Goal: Transaction & Acquisition: Book appointment/travel/reservation

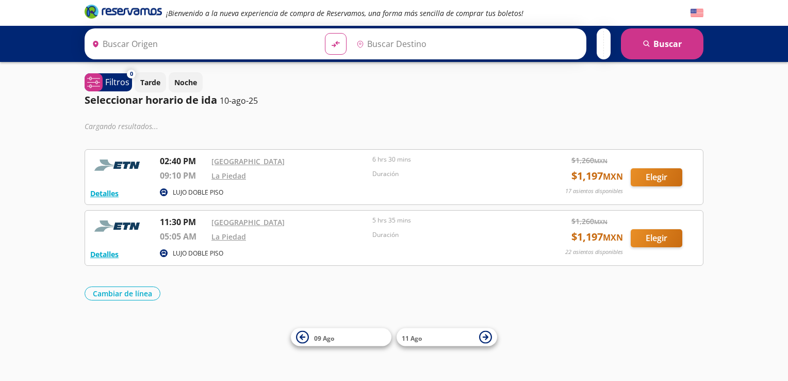
type input "[GEOGRAPHIC_DATA], [GEOGRAPHIC_DATA]"
type input "La Piedad, [GEOGRAPHIC_DATA]"
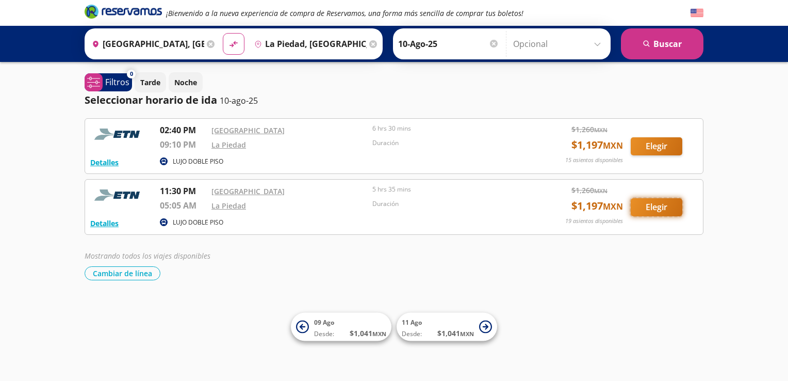
click at [669, 204] on button "Elegir" at bounding box center [657, 207] width 52 height 18
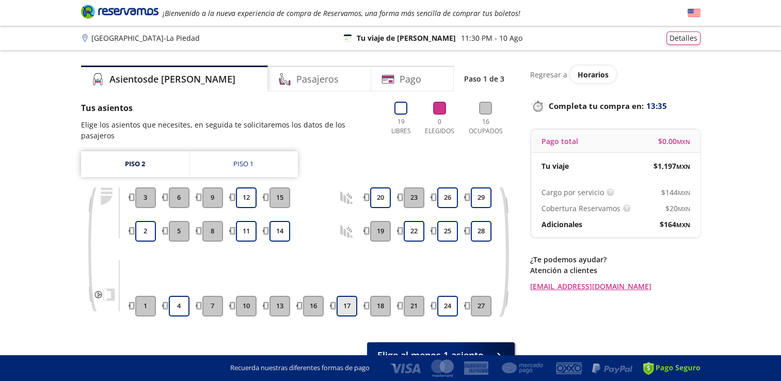
click at [347, 297] on button "17" at bounding box center [346, 306] width 21 height 21
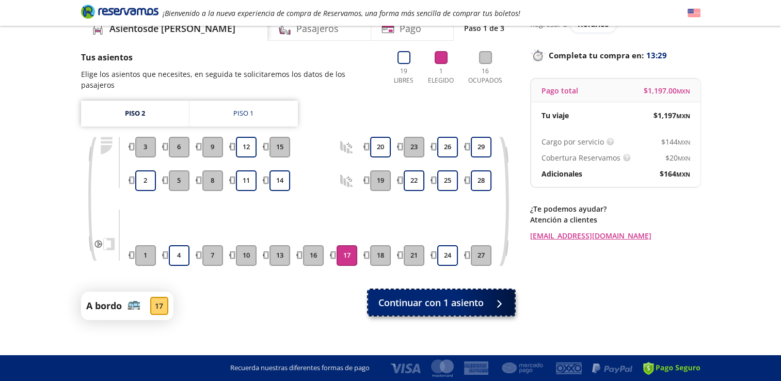
click at [438, 302] on button "Continuar con 1 asiento" at bounding box center [441, 302] width 147 height 26
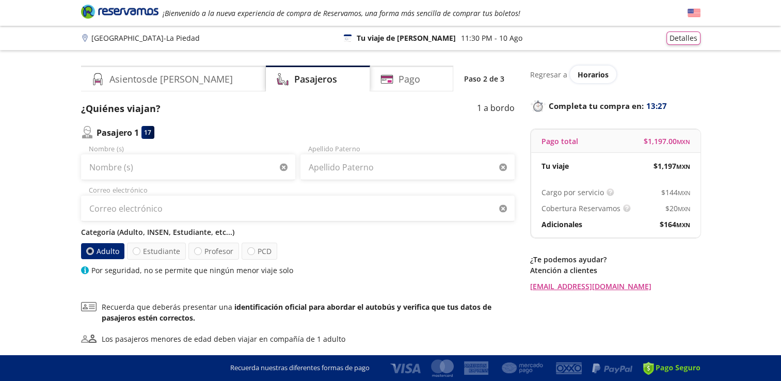
click at [167, 152] on div "Nombre (s)" at bounding box center [188, 162] width 214 height 36
click at [158, 170] on input "Nombre (s)" at bounding box center [188, 167] width 214 height 26
type input "[PERSON_NAME]"
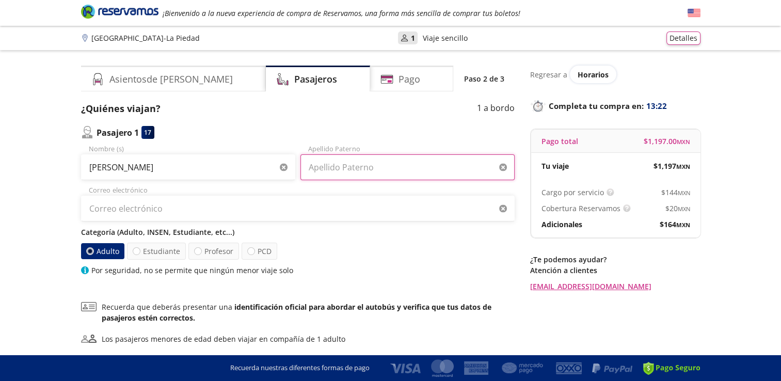
type input "[PERSON_NAME]"
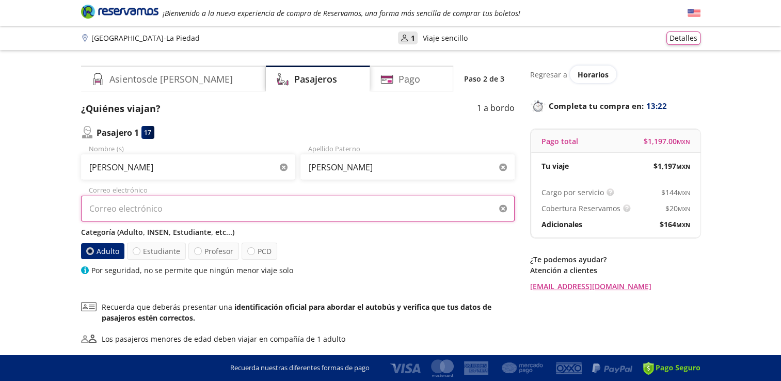
type input "[EMAIL_ADDRESS][DOMAIN_NAME]"
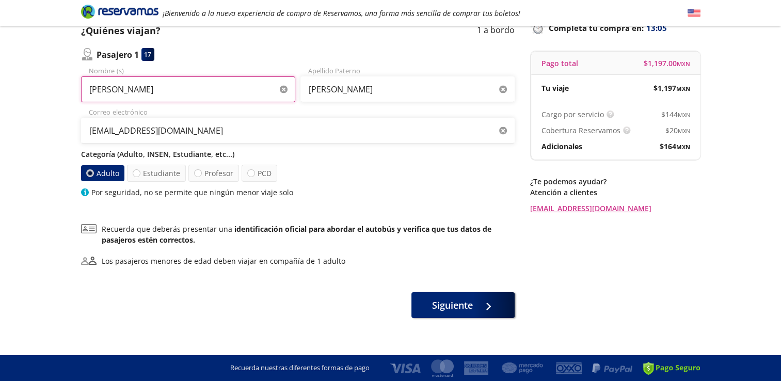
scroll to position [78, 0]
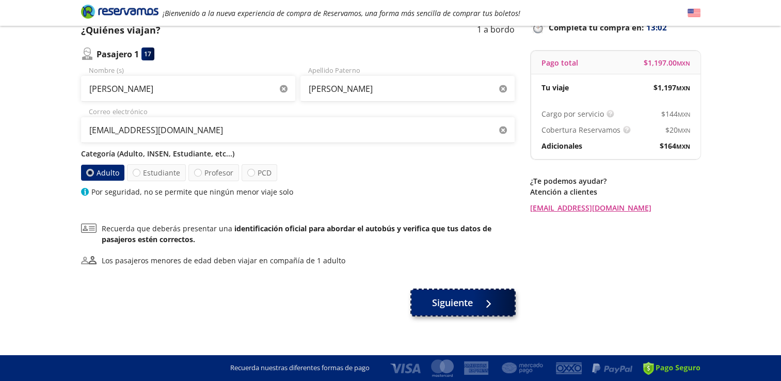
click at [475, 308] on button "Siguiente" at bounding box center [462, 302] width 103 height 26
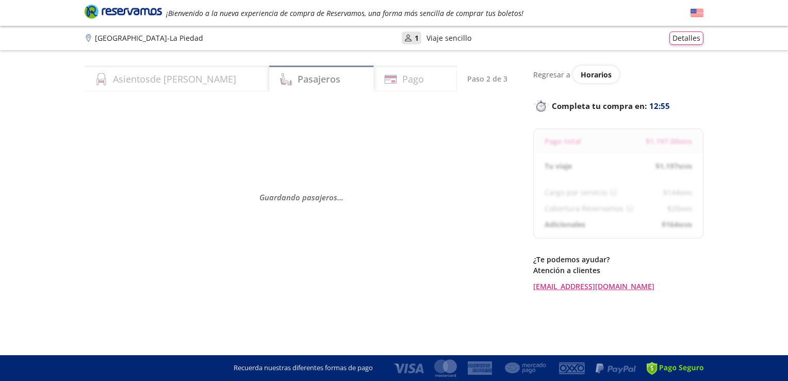
select select "MX"
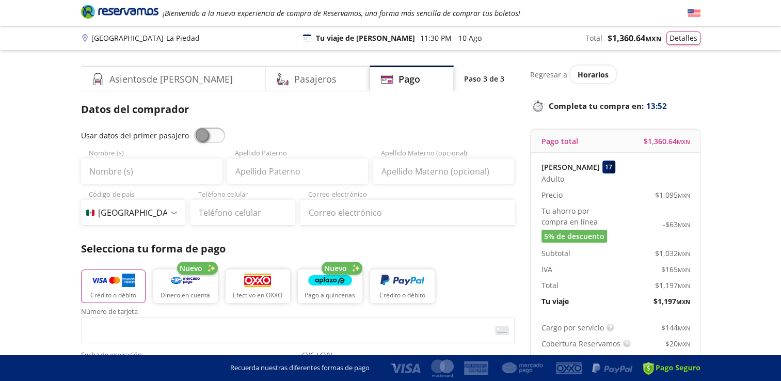
click at [208, 135] on span at bounding box center [209, 134] width 31 height 15
click at [194, 127] on input "checkbox" at bounding box center [194, 127] width 0 height 0
type input "[PERSON_NAME]"
type input "[EMAIL_ADDRESS][DOMAIN_NAME]"
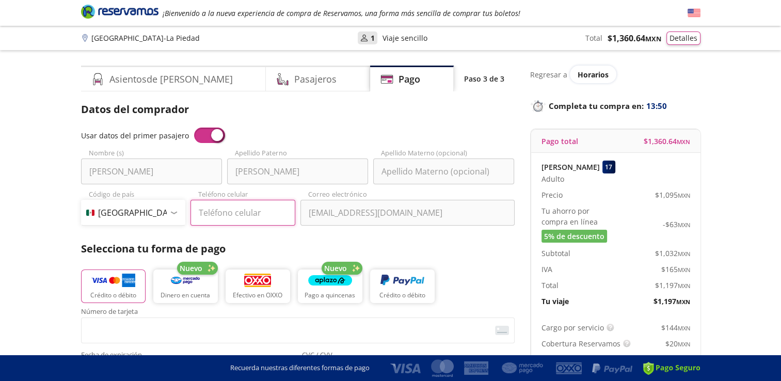
click at [252, 211] on input "Teléfono celular" at bounding box center [242, 213] width 105 height 26
type input "55 4366 2360"
click at [307, 245] on p "Selecciona tu forma de pago" at bounding box center [297, 248] width 433 height 15
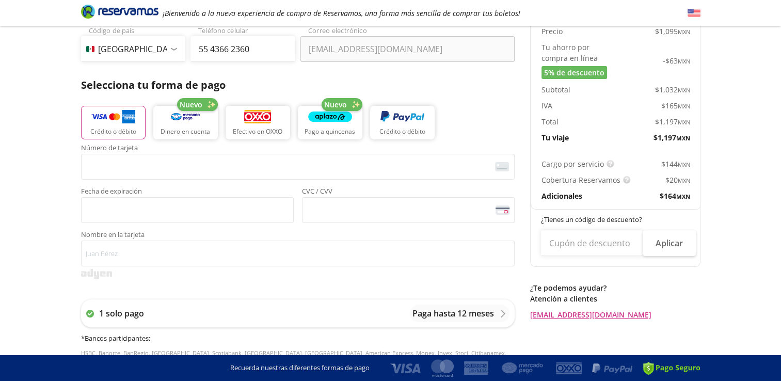
scroll to position [161, 0]
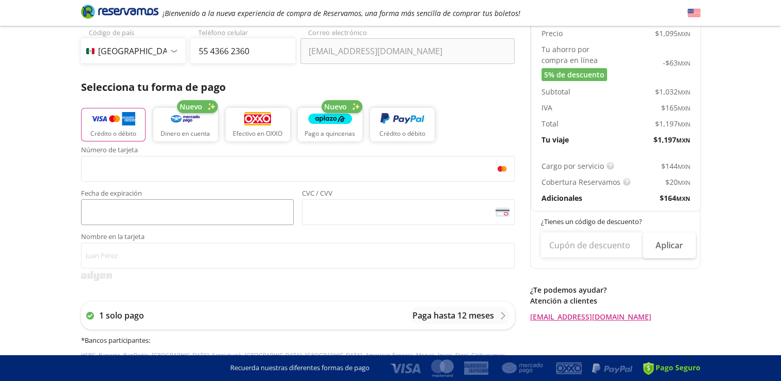
click at [132, 222] on span "<p>Your browser does not support iframes.</p>" at bounding box center [187, 212] width 213 height 26
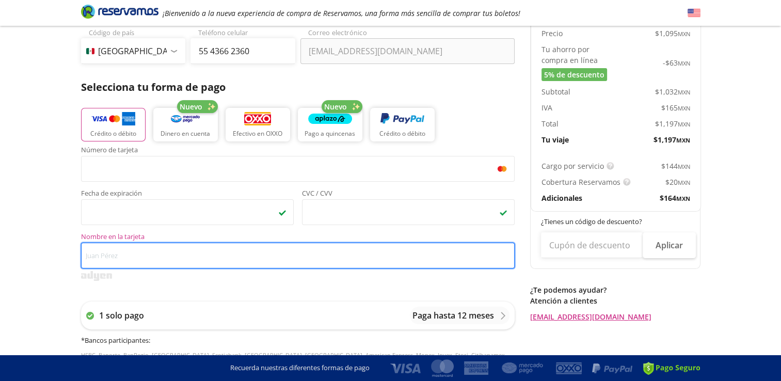
click at [225, 251] on input "Nombre en la tarjeta" at bounding box center [297, 255] width 433 height 26
type input "[PERSON_NAME]"
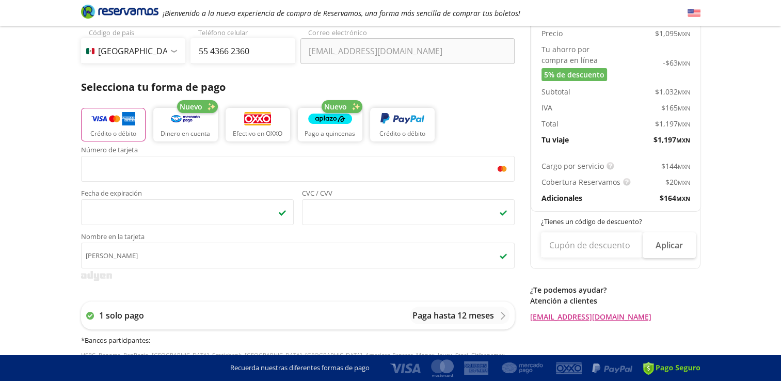
click at [31, 249] on div "Group 9 Created with Sketch. Pago [GEOGRAPHIC_DATA] - La Piedad ¡Bienvenido a l…" at bounding box center [390, 256] width 781 height 834
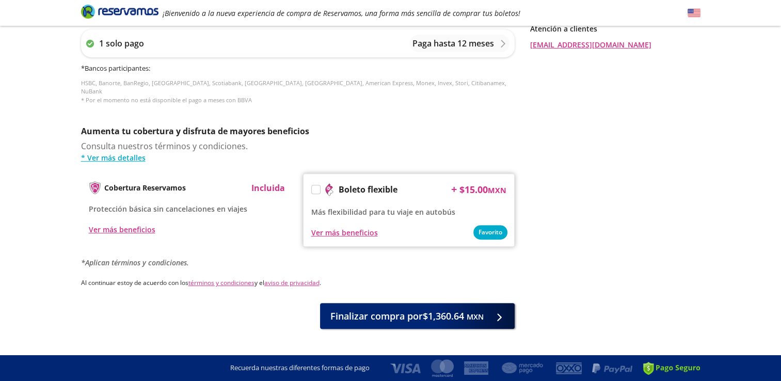
scroll to position [445, 0]
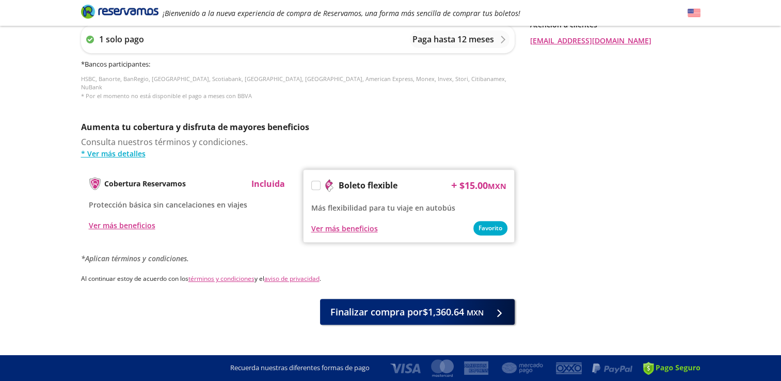
scroll to position [444, 0]
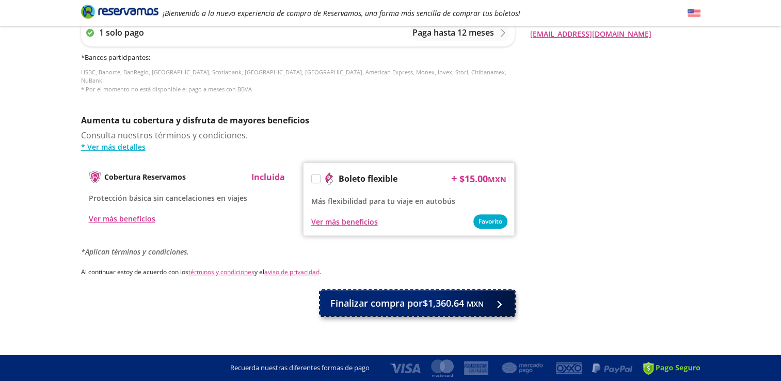
click at [426, 305] on button "Finalizar compra por $1,360.64 MXN" at bounding box center [417, 303] width 195 height 26
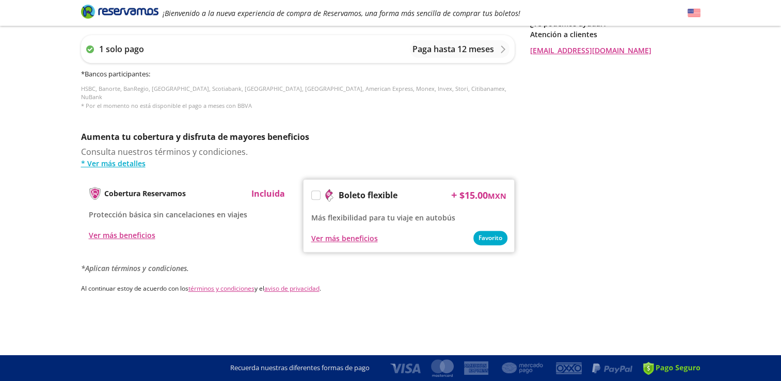
scroll to position [0, 0]
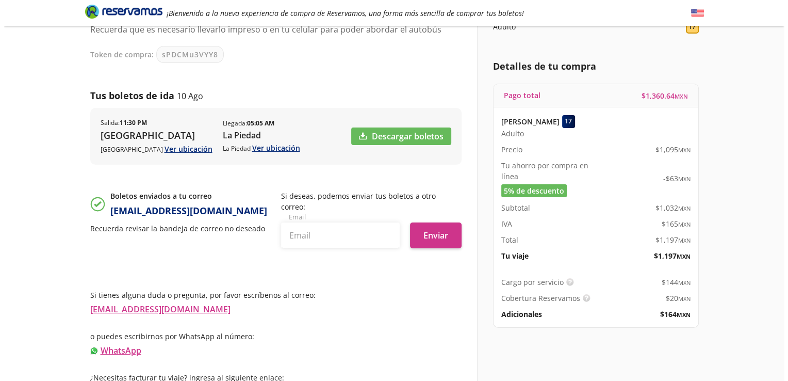
scroll to position [104, 0]
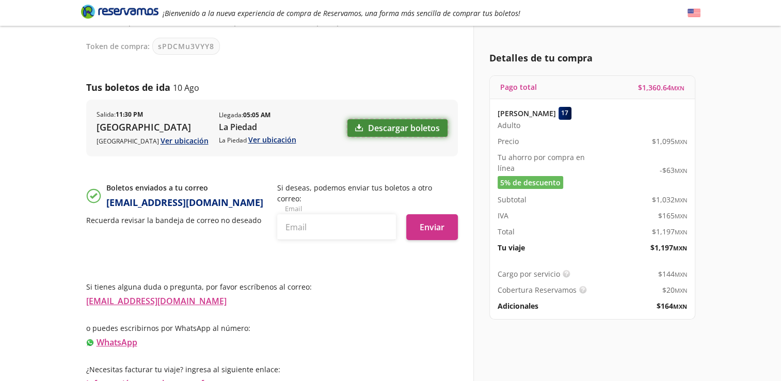
click at [407, 124] on link "Descargar boletos" at bounding box center [397, 128] width 100 height 18
